Goal: Task Accomplishment & Management: Use online tool/utility

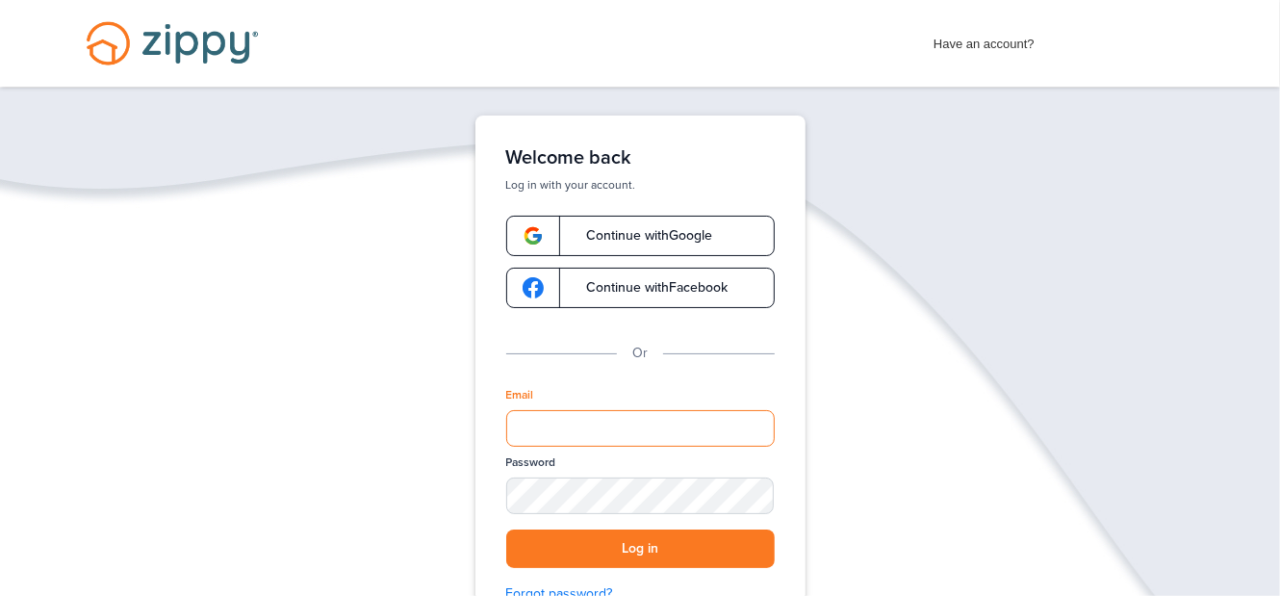
click at [535, 422] on input "Email" at bounding box center [640, 428] width 269 height 37
type input "**********"
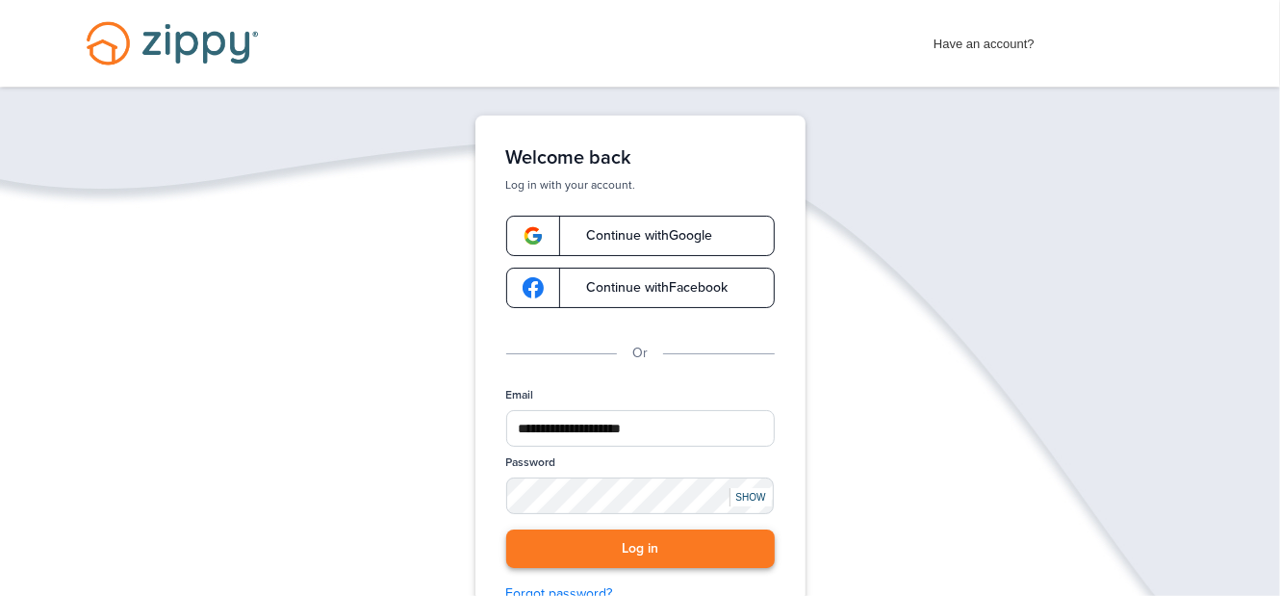
click at [652, 544] on button "Log in" at bounding box center [640, 548] width 269 height 39
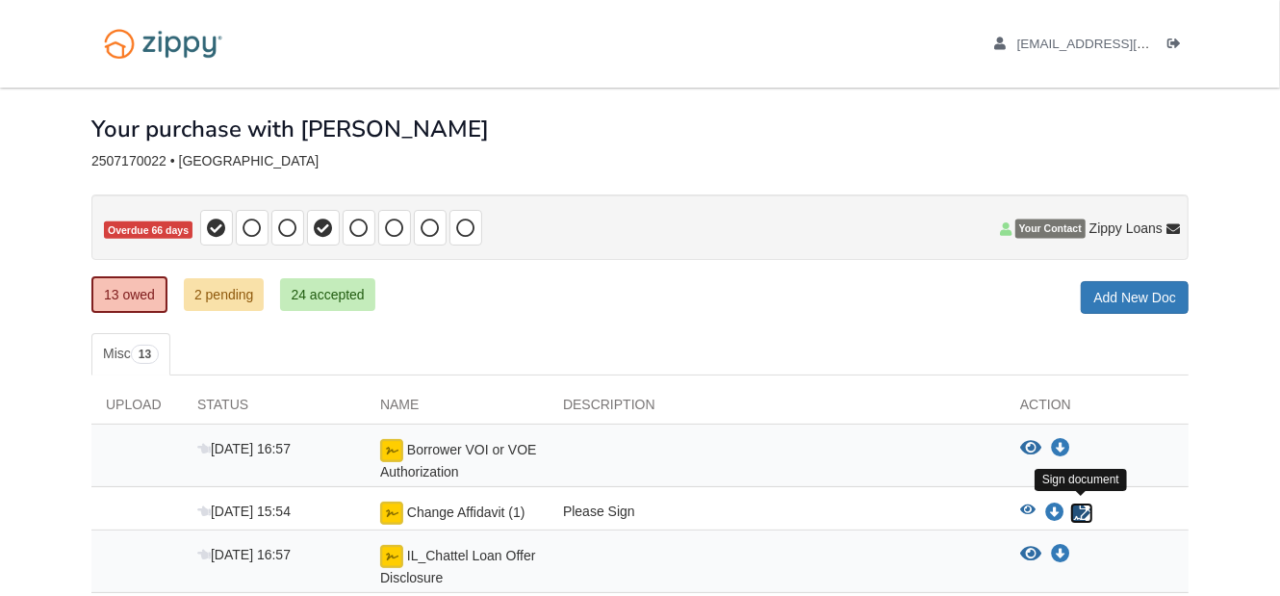
click at [1084, 503] on icon "Sign Form" at bounding box center [1081, 512] width 21 height 19
